Goal: Transaction & Acquisition: Purchase product/service

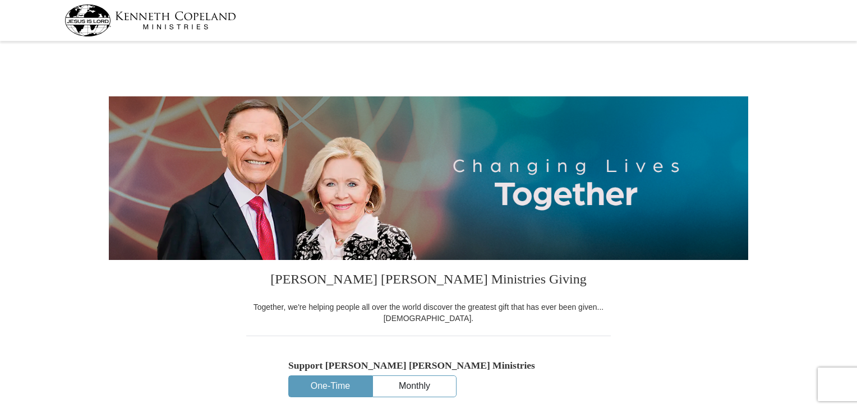
select select "OK"
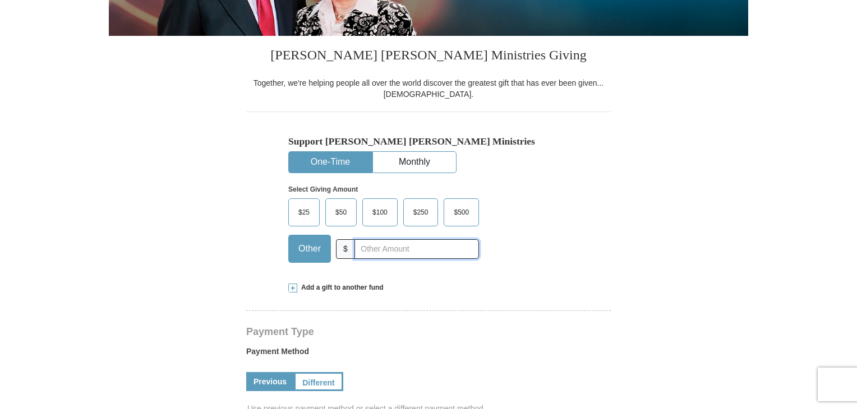
click at [380, 250] on input "text" at bounding box center [416, 249] width 125 height 20
type input "150.00"
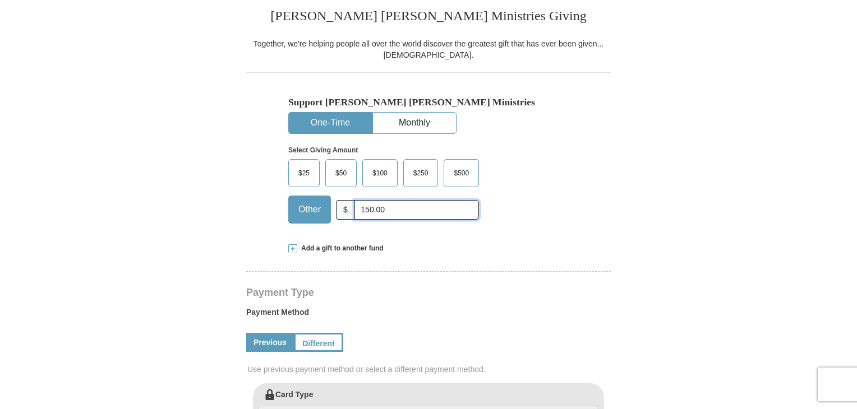
scroll to position [336, 0]
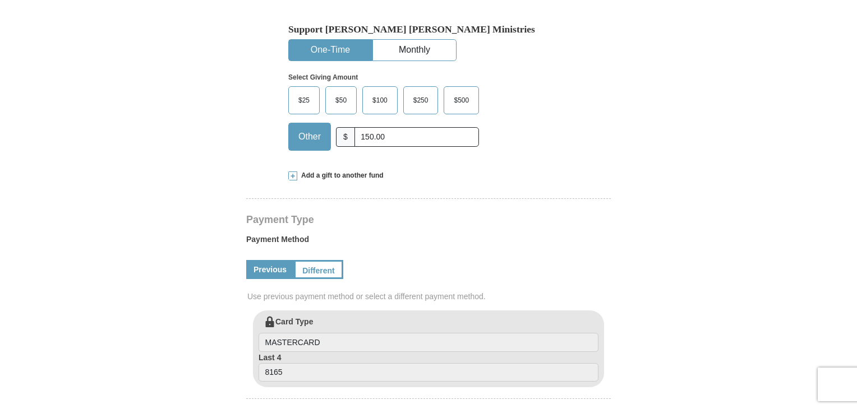
click at [349, 173] on span "Add a gift to another fund" at bounding box center [340, 176] width 86 height 10
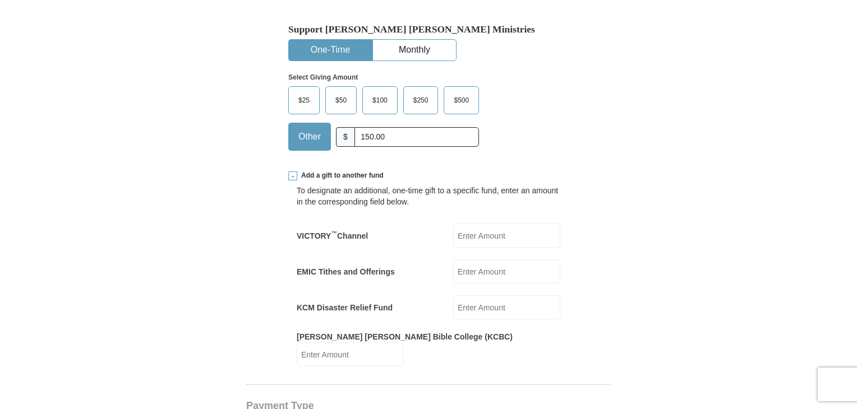
scroll to position [393, 0]
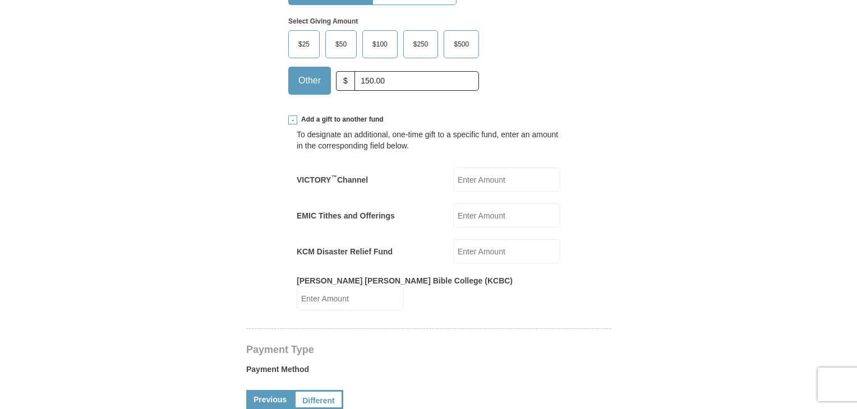
click at [368, 213] on label "EMIC Tithes and Offerings" at bounding box center [346, 215] width 98 height 11
click at [453, 213] on input "EMIC Tithes and Offerings" at bounding box center [506, 216] width 107 height 24
click at [472, 215] on input "EMIC Tithes and Offerings" at bounding box center [506, 216] width 107 height 24
type input "100.00"
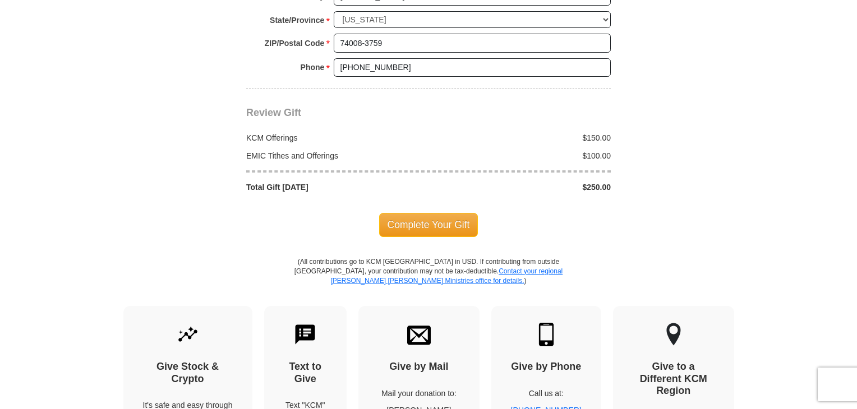
scroll to position [1178, 0]
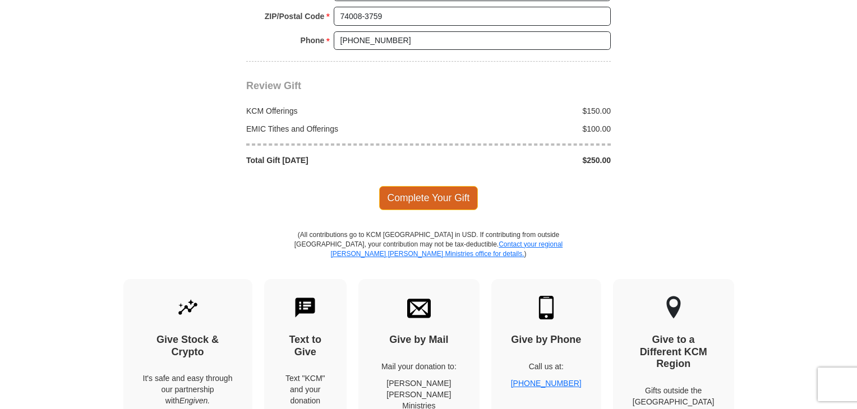
click at [429, 186] on span "Complete Your Gift" at bounding box center [428, 198] width 99 height 24
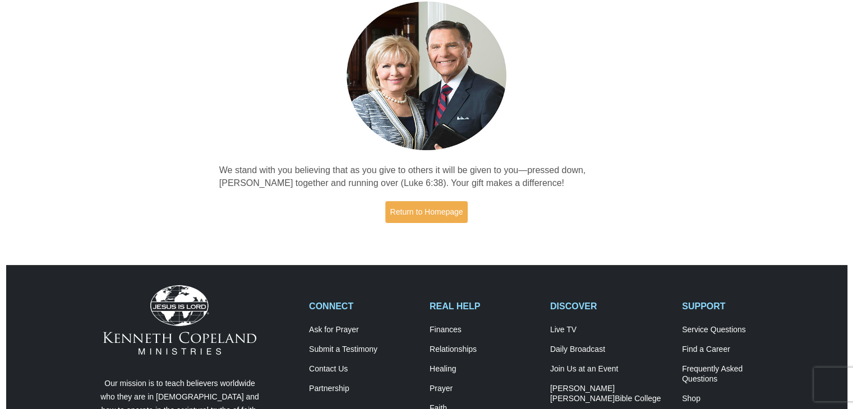
scroll to position [112, 0]
